Goal: Contribute content

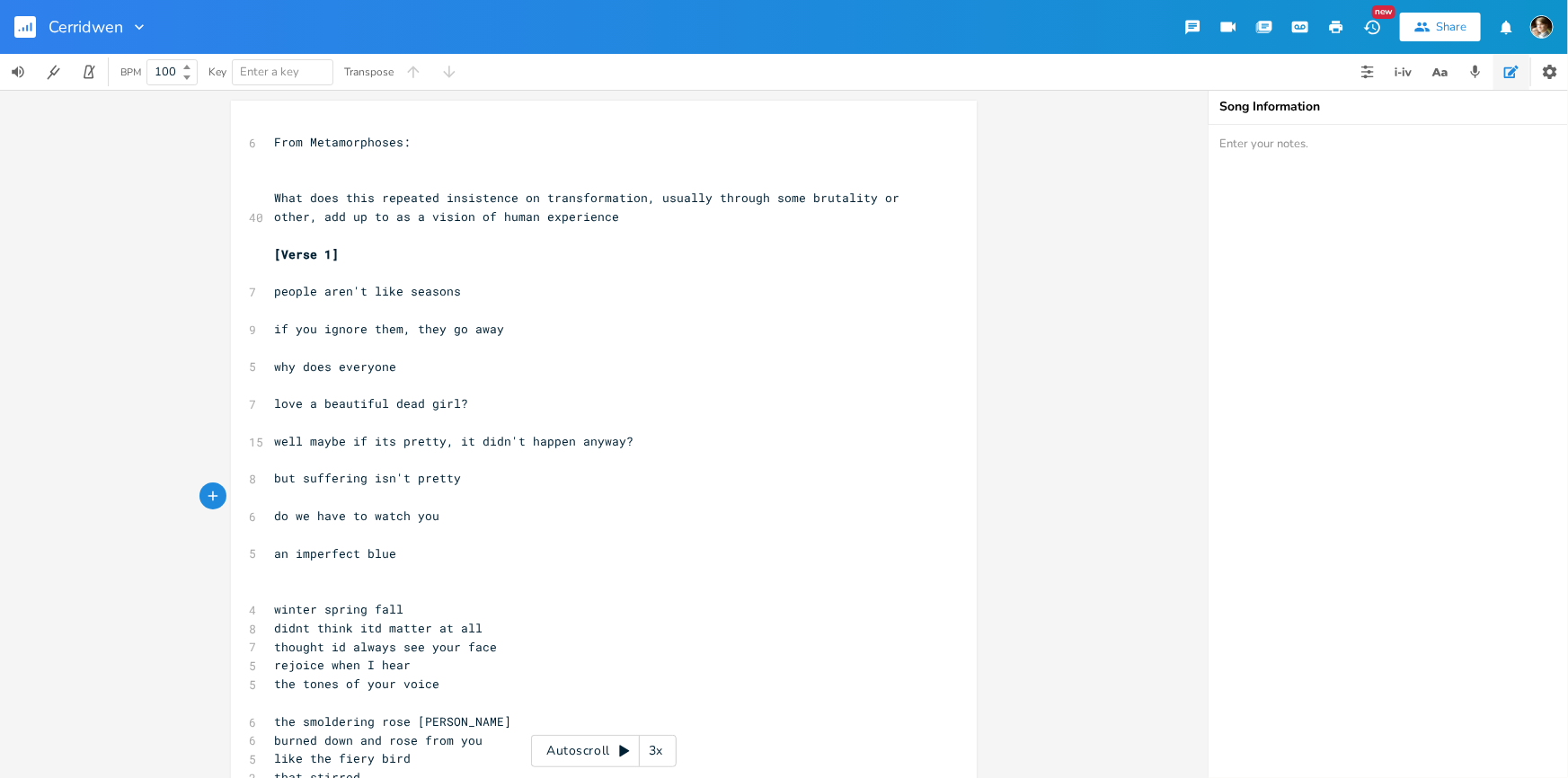
scroll to position [0, 115]
click at [339, 592] on pre "​" at bounding box center [595, 591] width 649 height 19
type textarea "G"
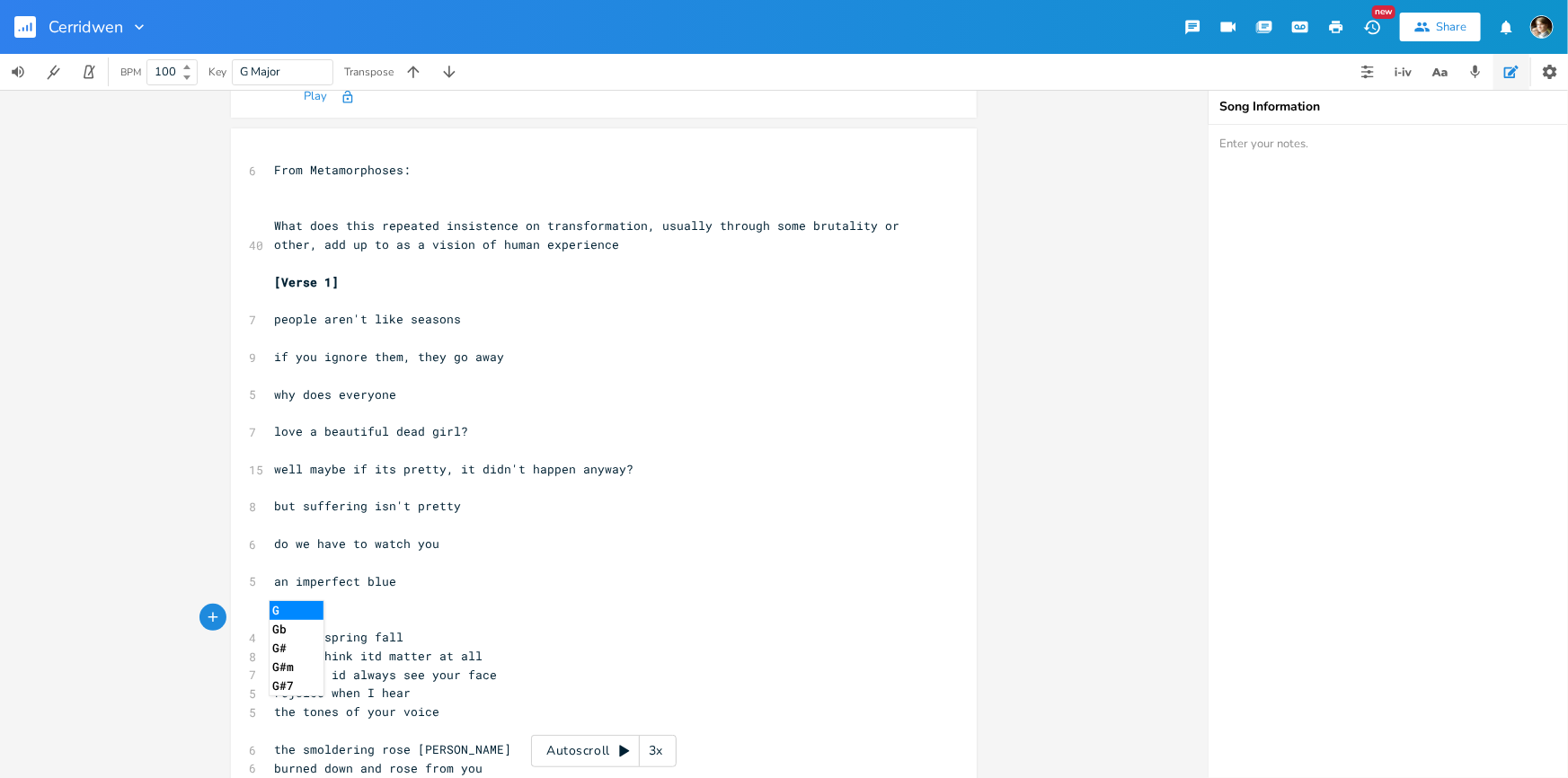
scroll to position [245, 0]
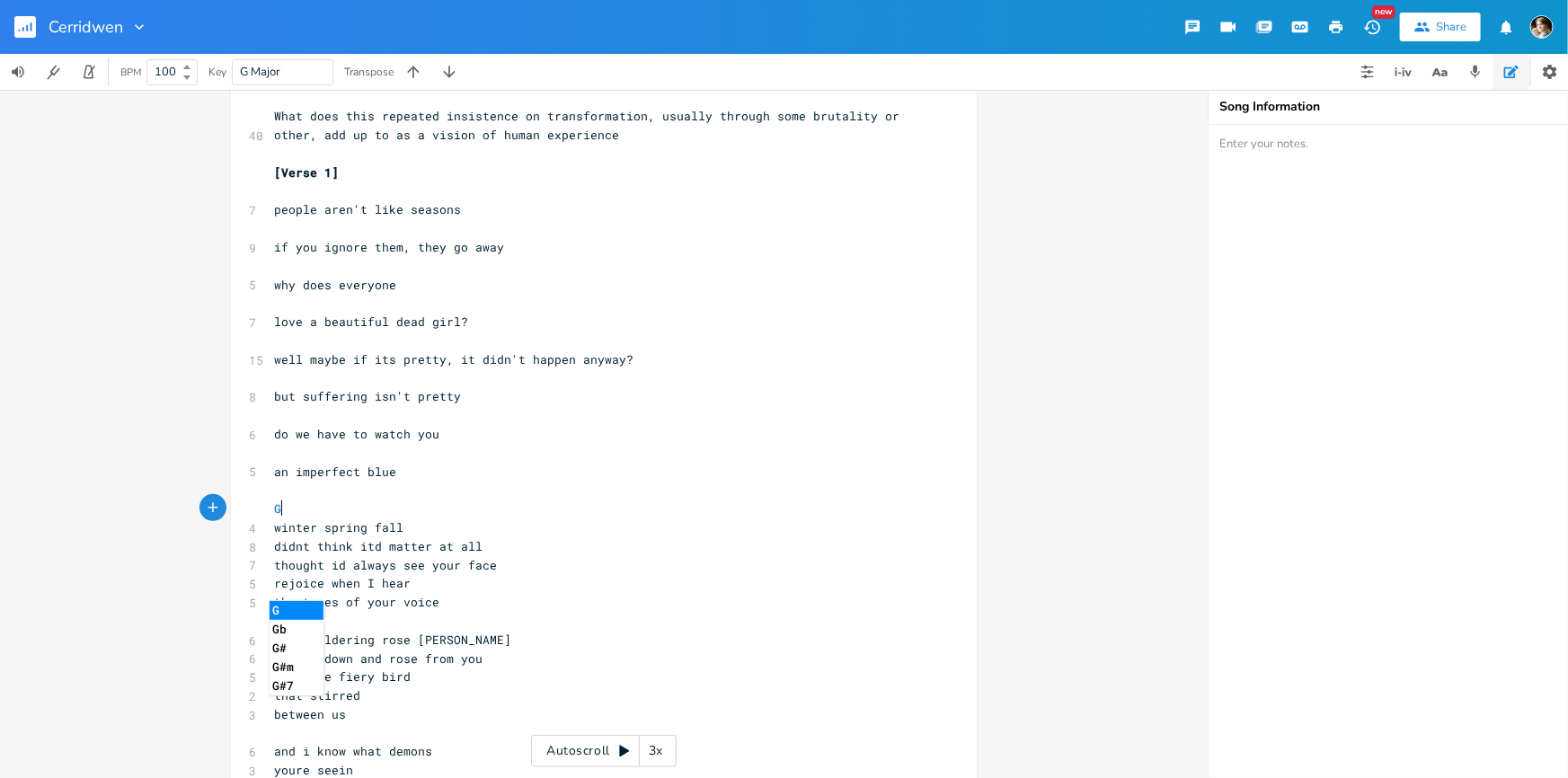
click at [381, 516] on div "6 From Metamorphoses: ​ ​ 40 What does this repeated insistence on transformati…" at bounding box center [595, 659] width 649 height 1215
click at [458, 521] on pre "winter spring fall" at bounding box center [595, 528] width 649 height 19
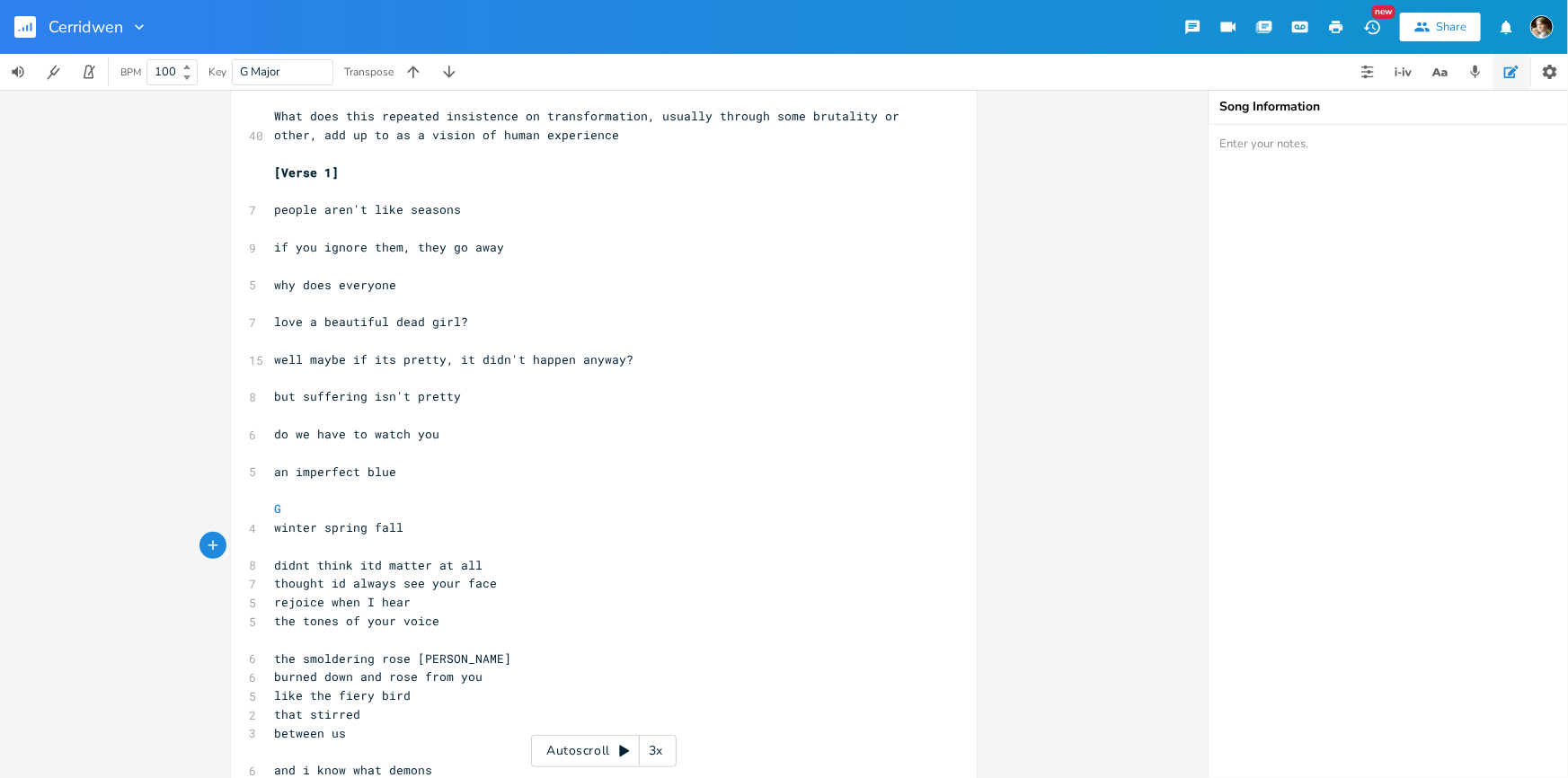
click at [498, 569] on pre "didnt think itd matter at all" at bounding box center [595, 565] width 649 height 19
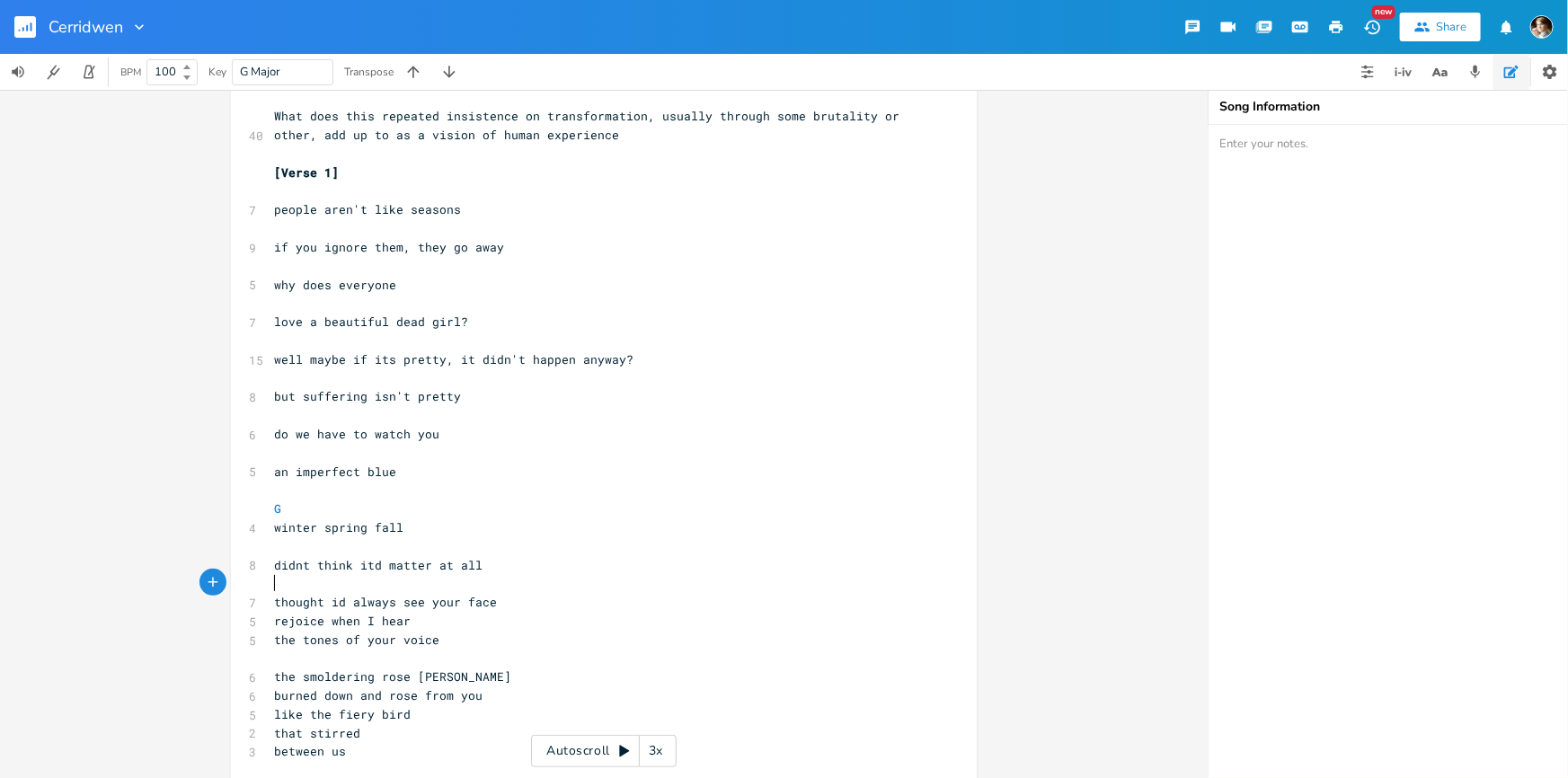
click at [503, 602] on pre "thought id always see your face" at bounding box center [595, 603] width 649 height 19
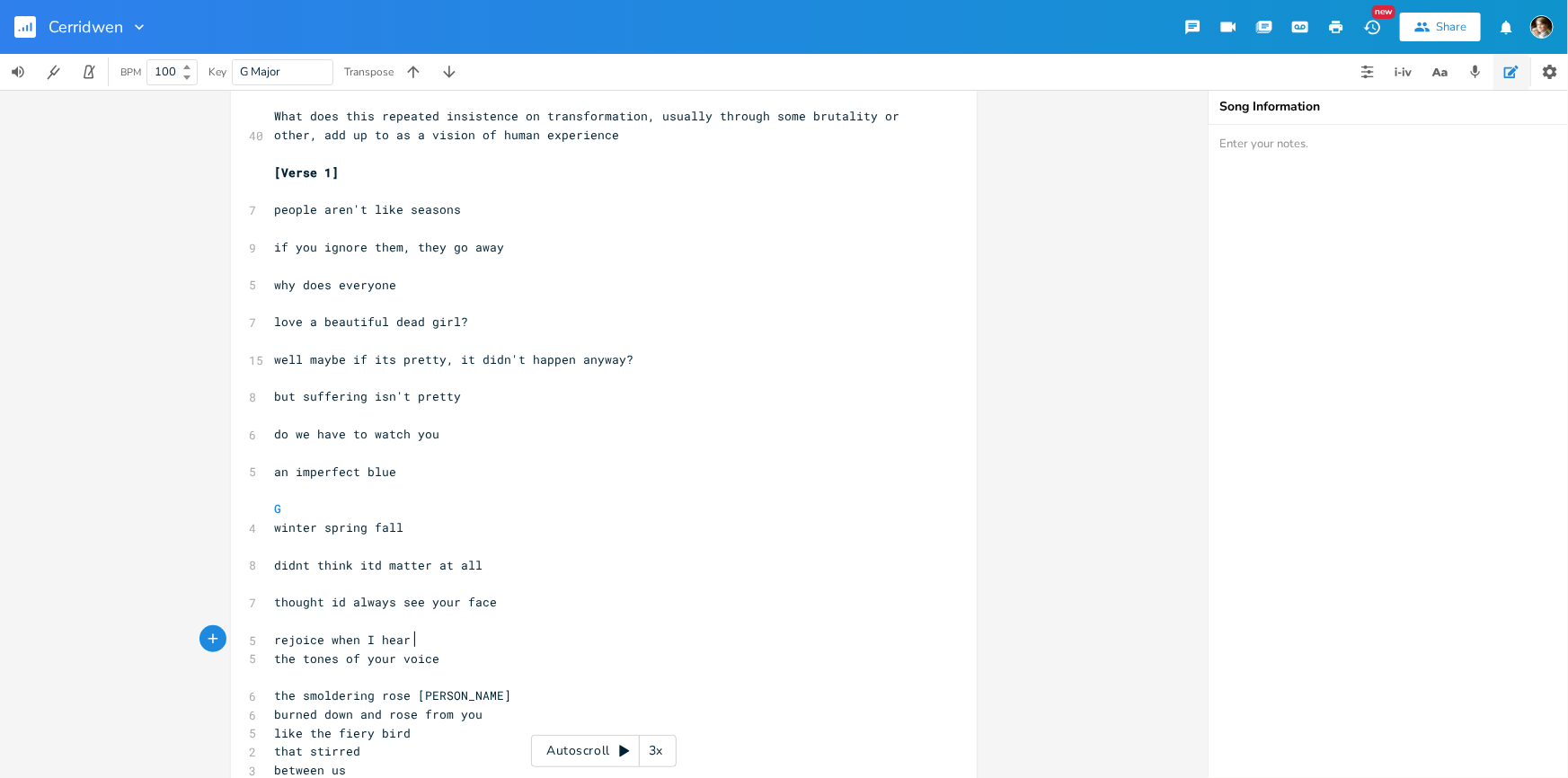
click at [464, 636] on pre "rejoice when I hear" at bounding box center [595, 640] width 649 height 19
click at [453, 667] on pre "the tones of your voice" at bounding box center [595, 677] width 649 height 19
click at [461, 679] on pre "the tones of your voice" at bounding box center [595, 677] width 649 height 19
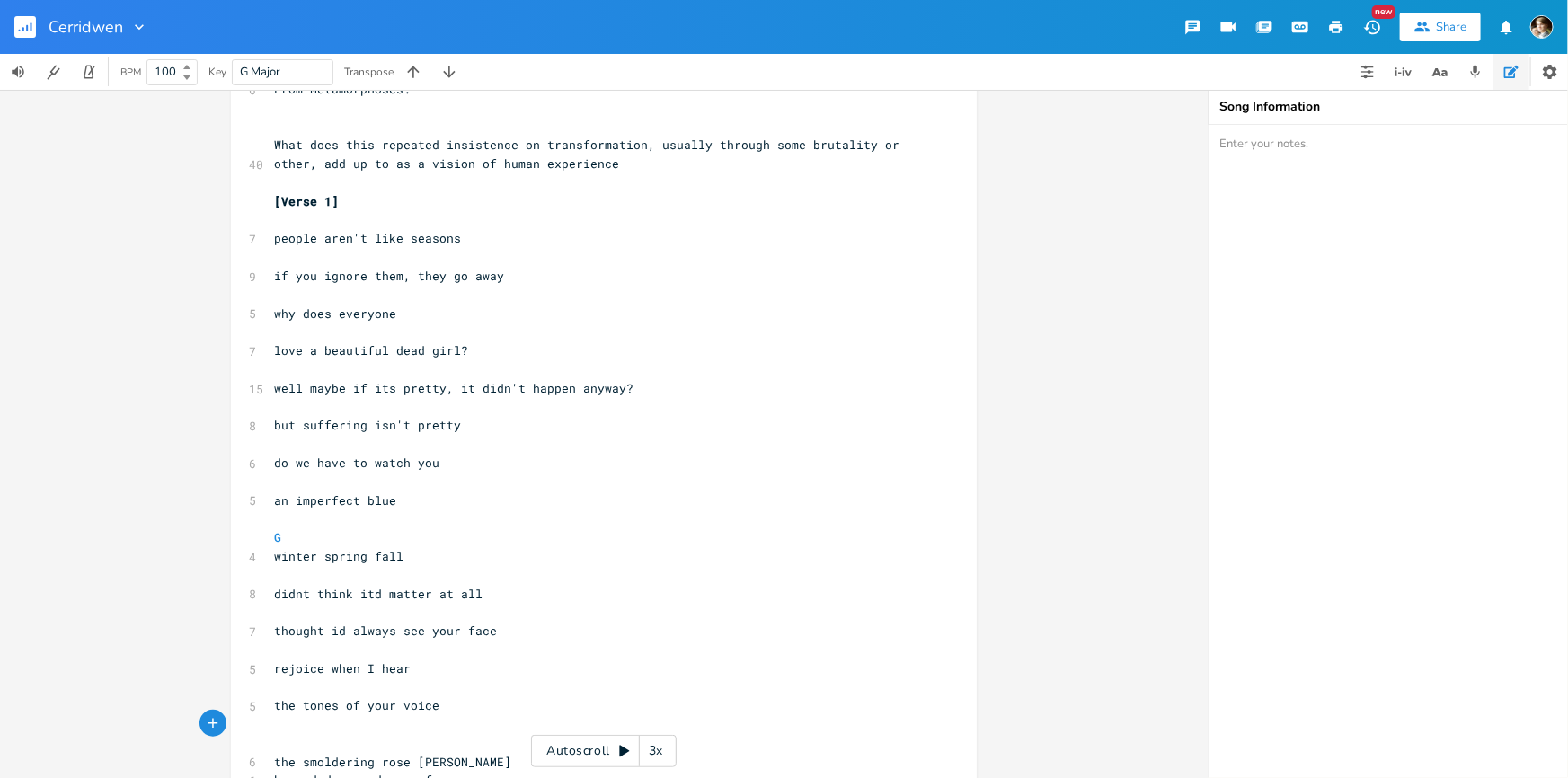
scroll to position [543, 0]
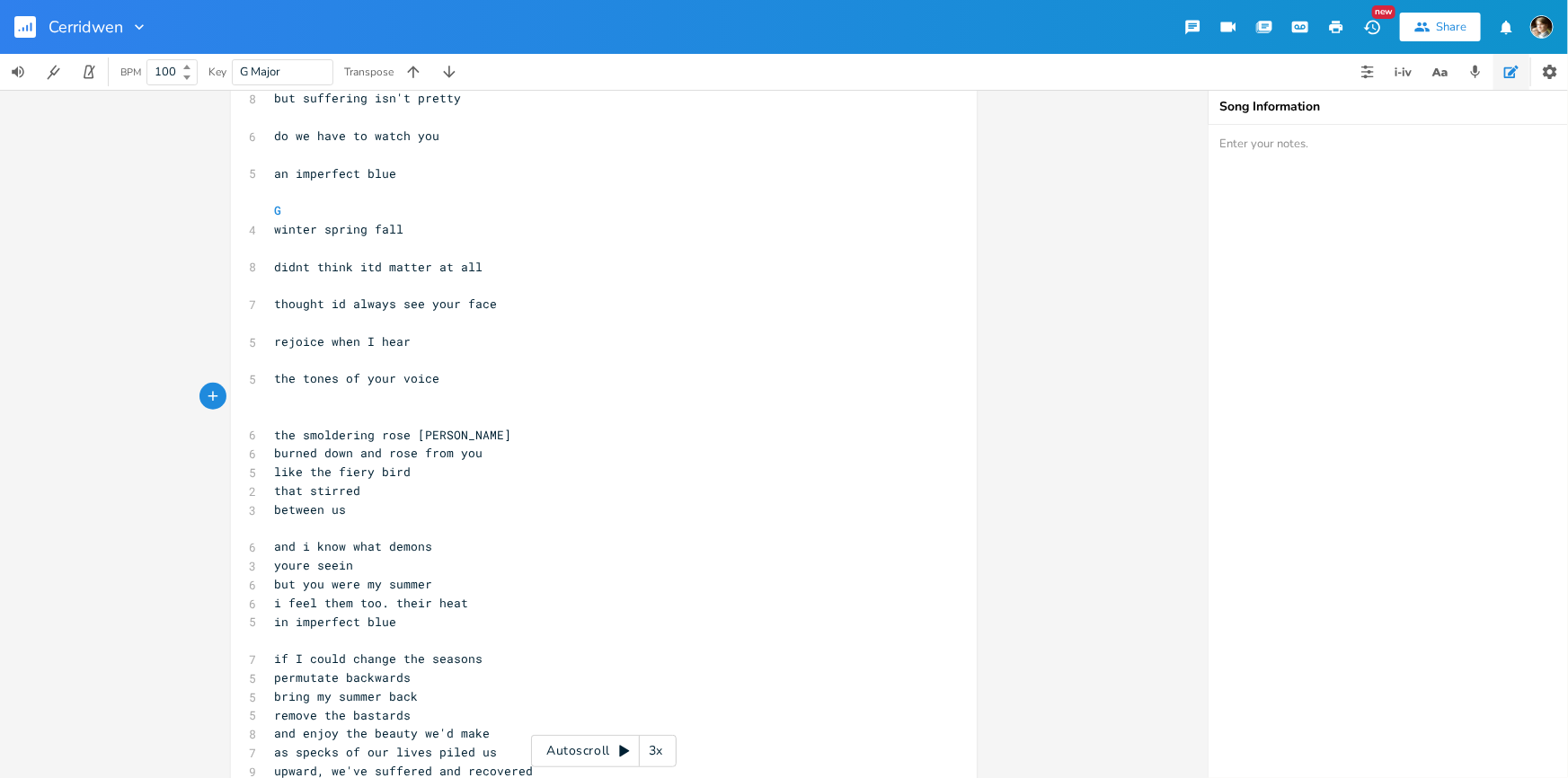
click at [317, 184] on pre "​" at bounding box center [595, 192] width 649 height 19
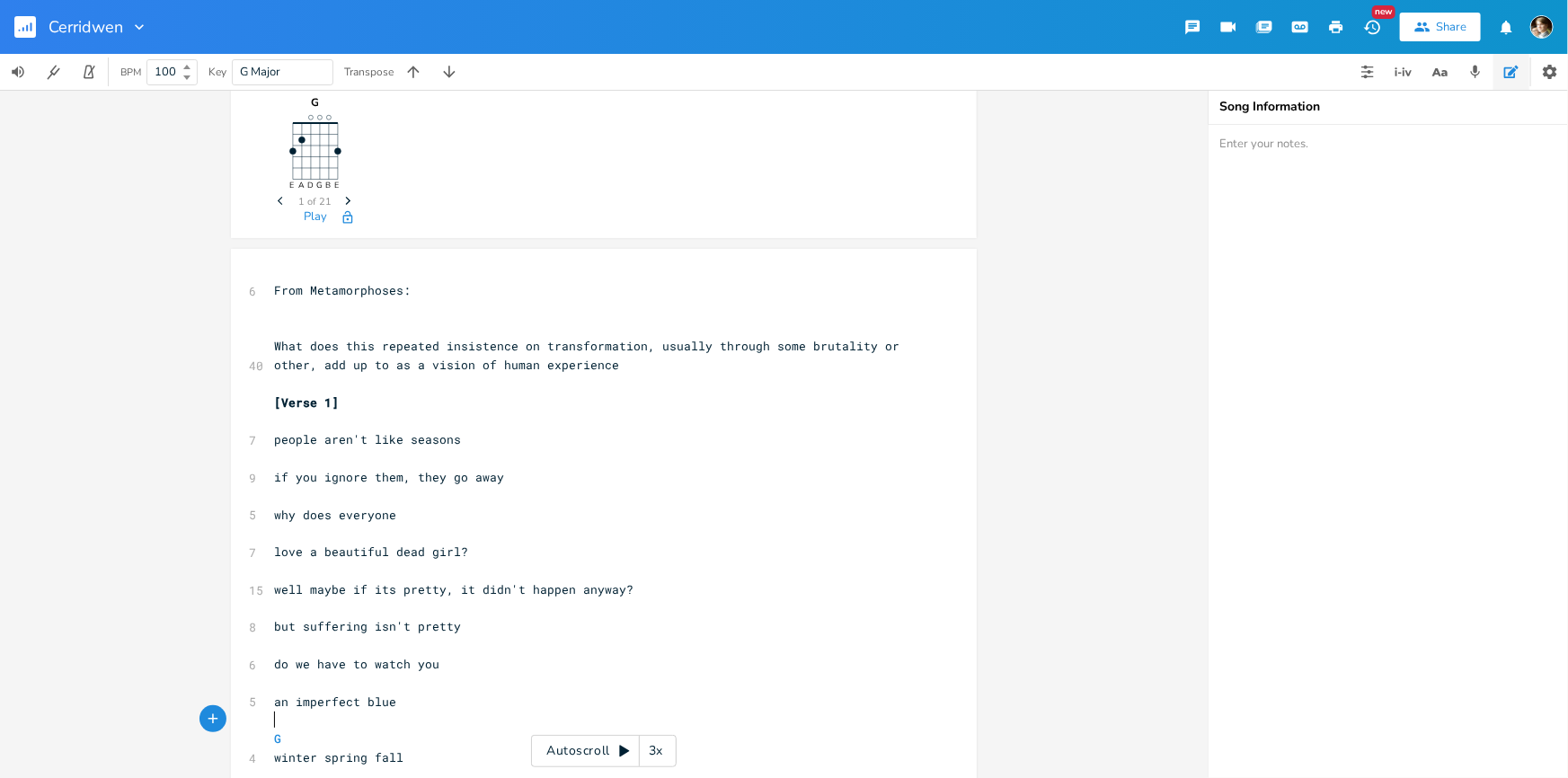
scroll to position [0, 0]
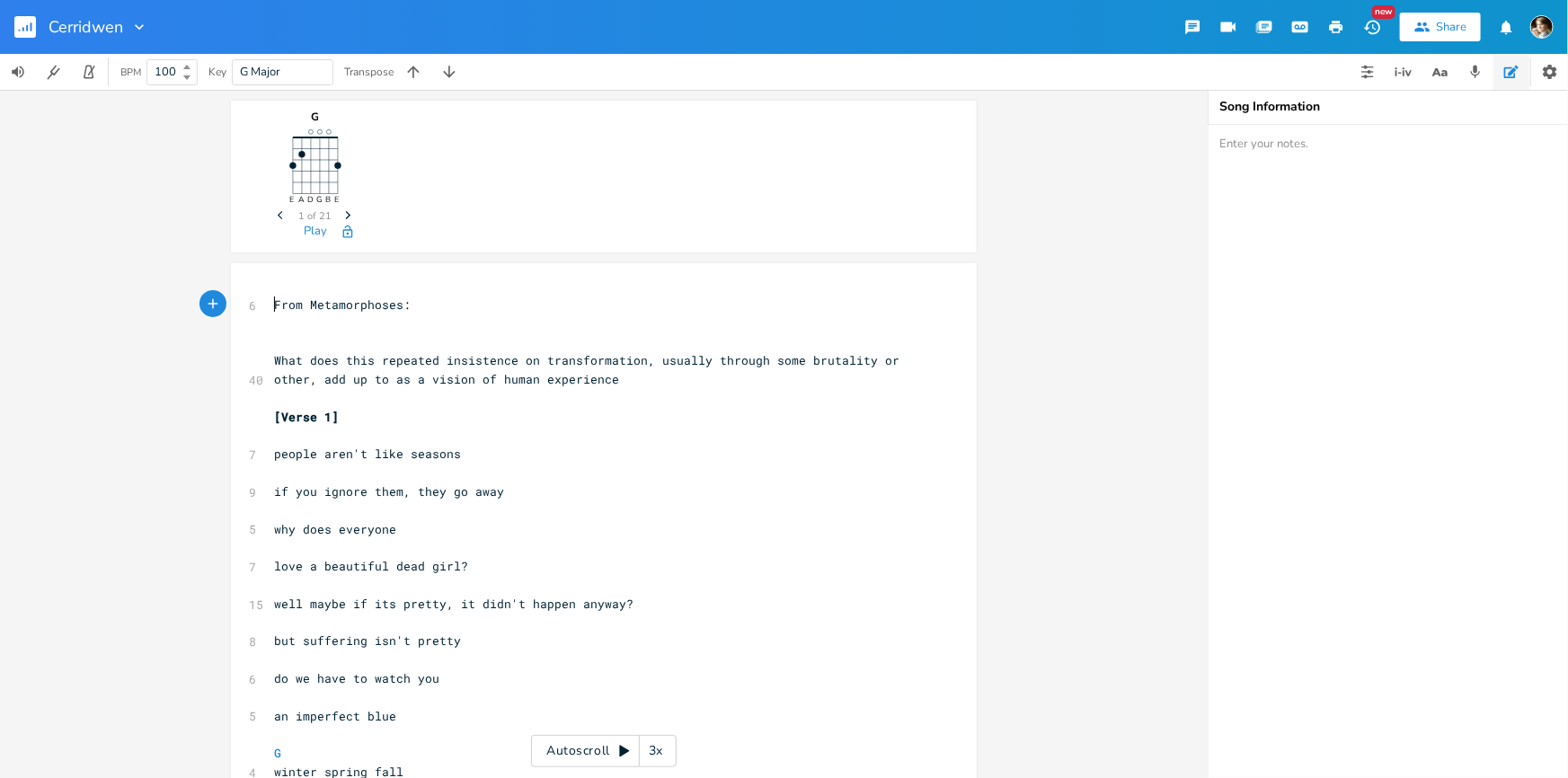
click at [274, 301] on span "From Metamorphoses:" at bounding box center [342, 304] width 137 height 16
type textarea "From Metamorphoses:"
drag, startPoint x: 404, startPoint y: 302, endPoint x: 270, endPoint y: 304, distance: 134.0
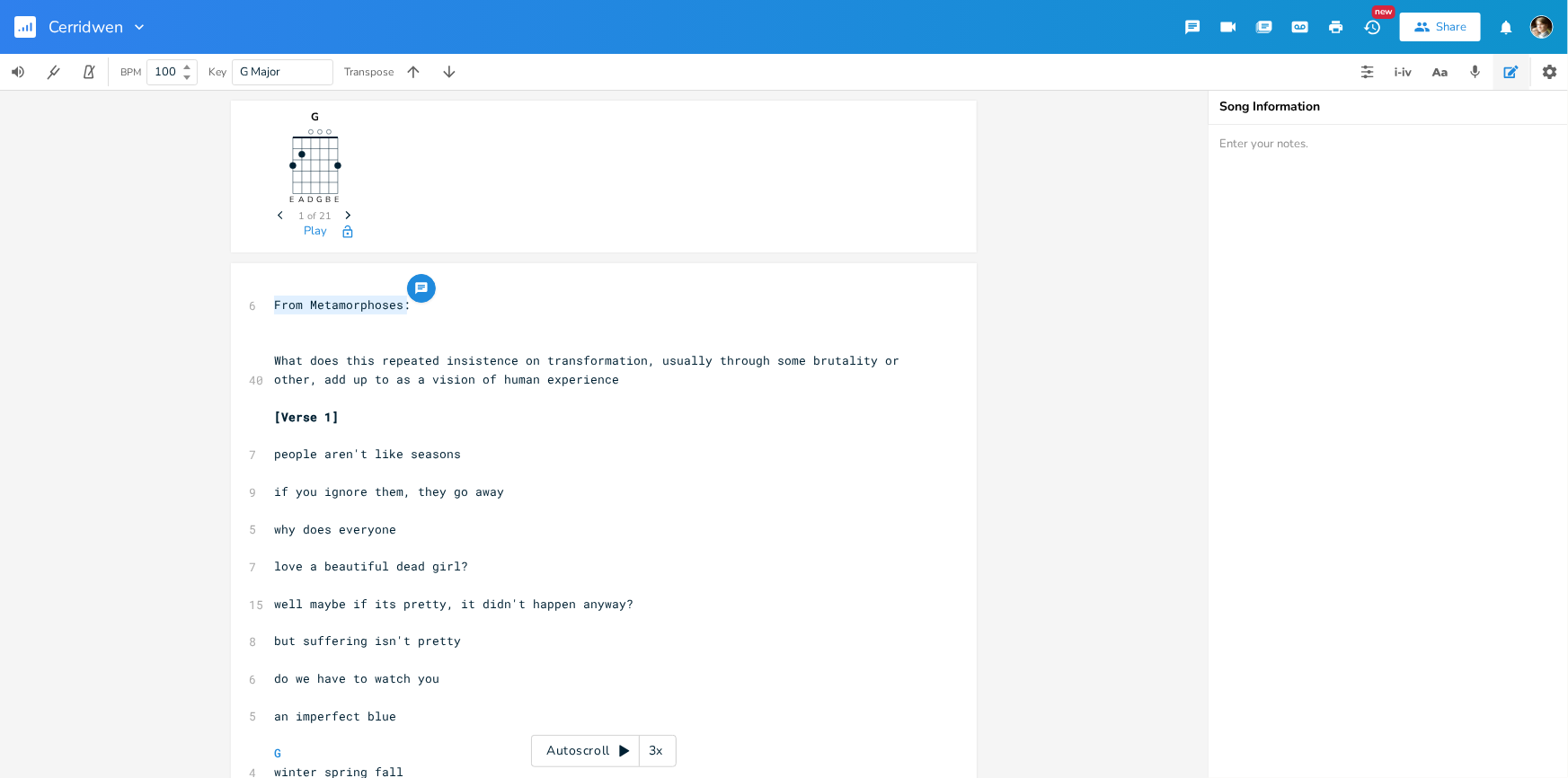
click at [274, 304] on span "From Metamorphoses:" at bounding box center [342, 304] width 137 height 16
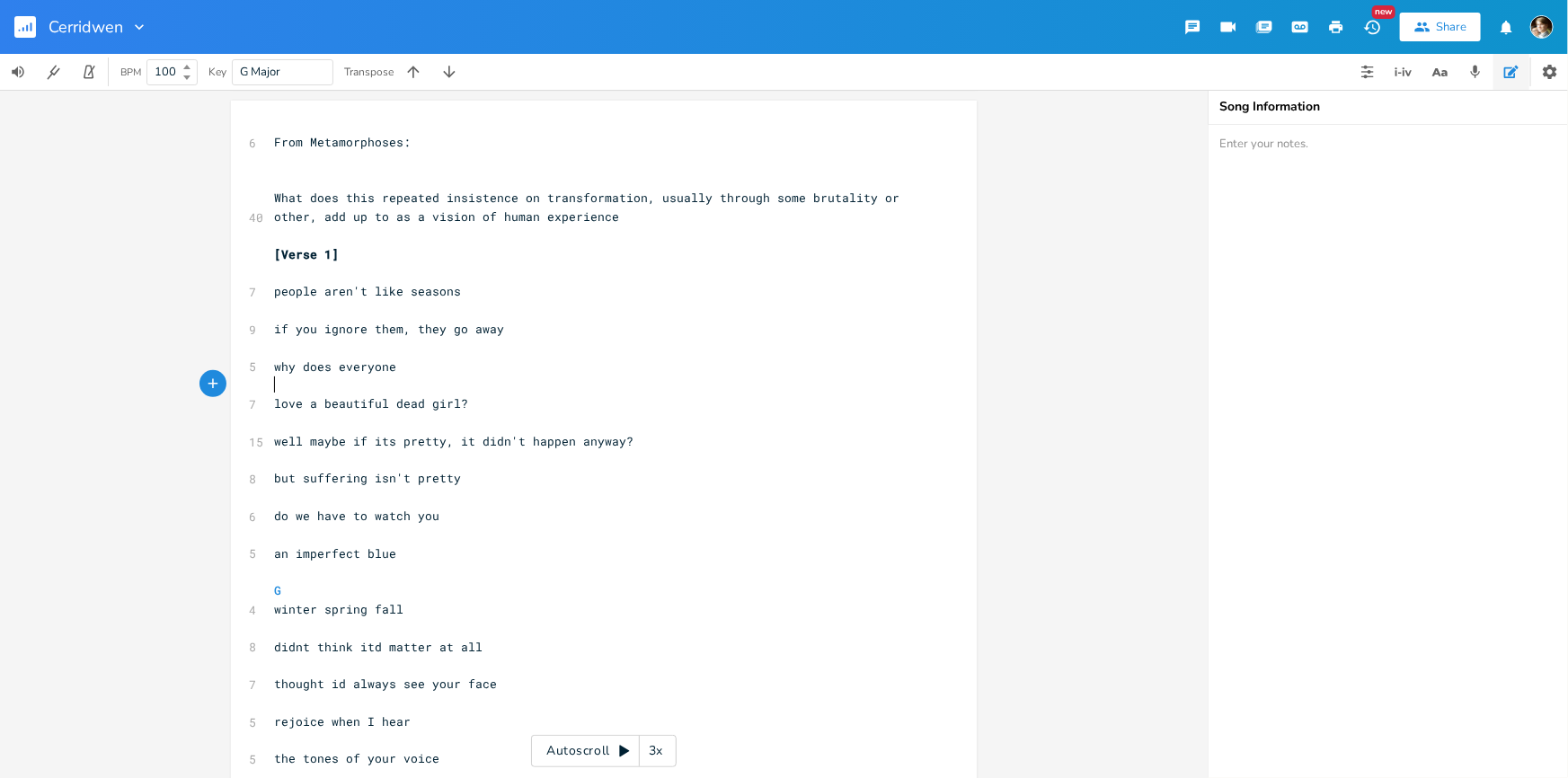
click at [463, 376] on pre "​" at bounding box center [595, 385] width 649 height 19
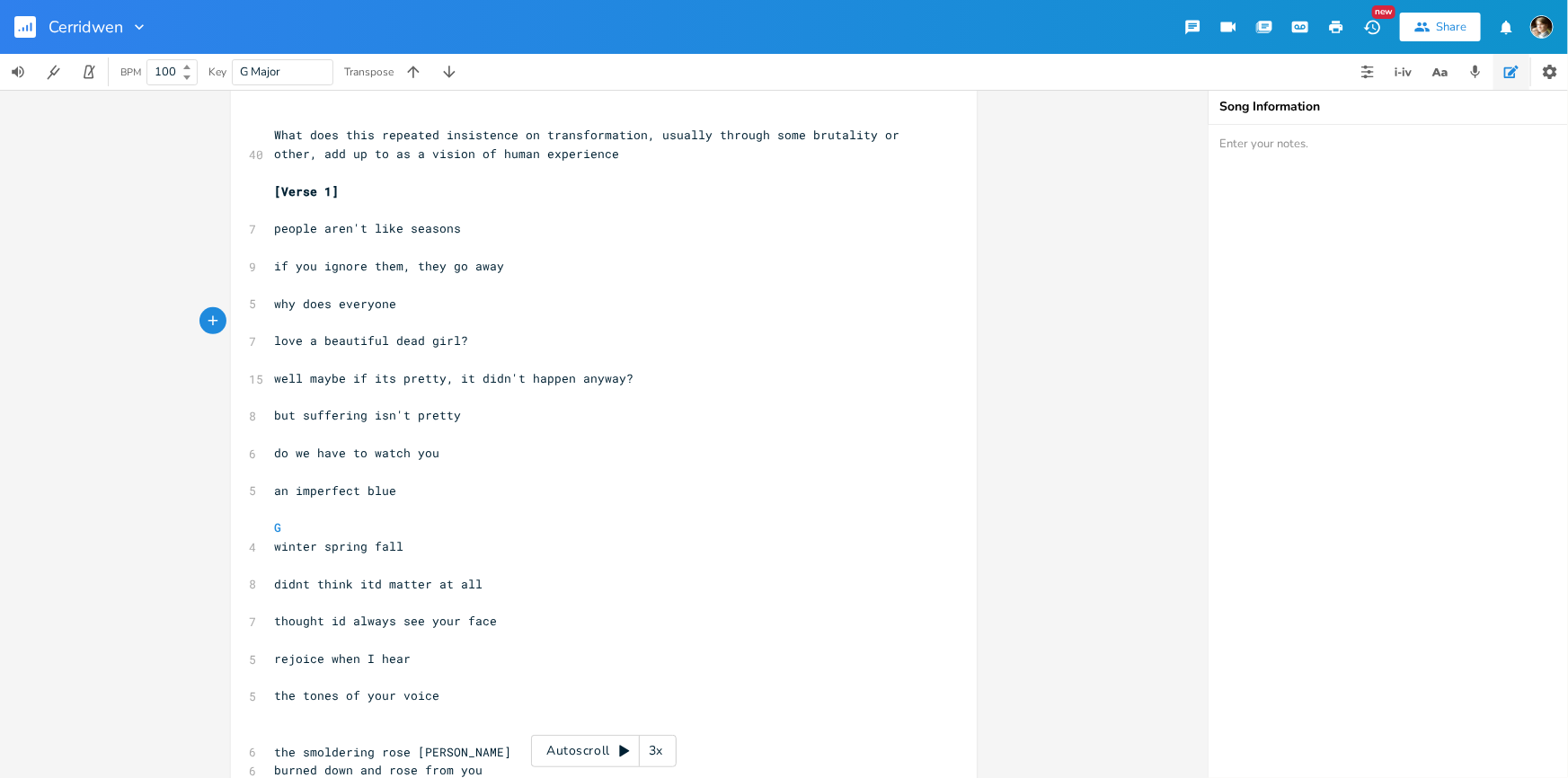
scroll to position [326, 0]
